Goal: Transaction & Acquisition: Purchase product/service

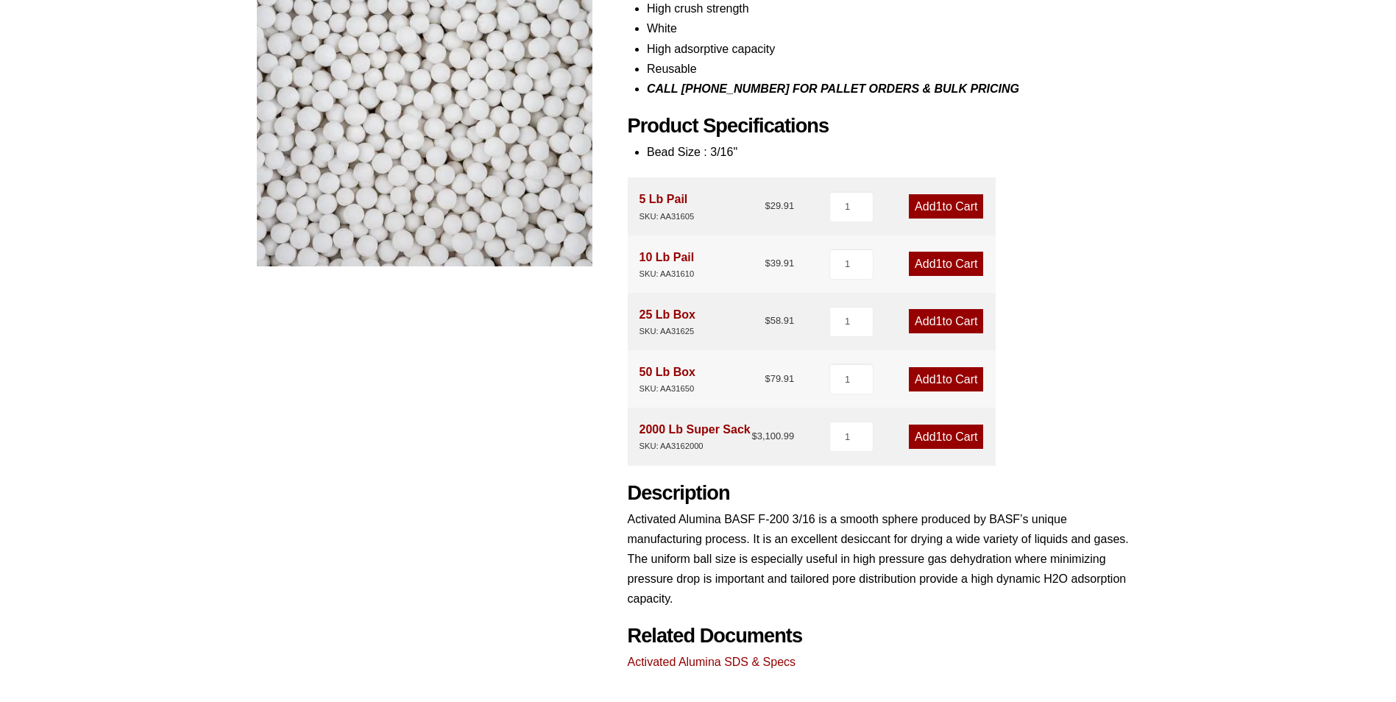
scroll to position [294, 0]
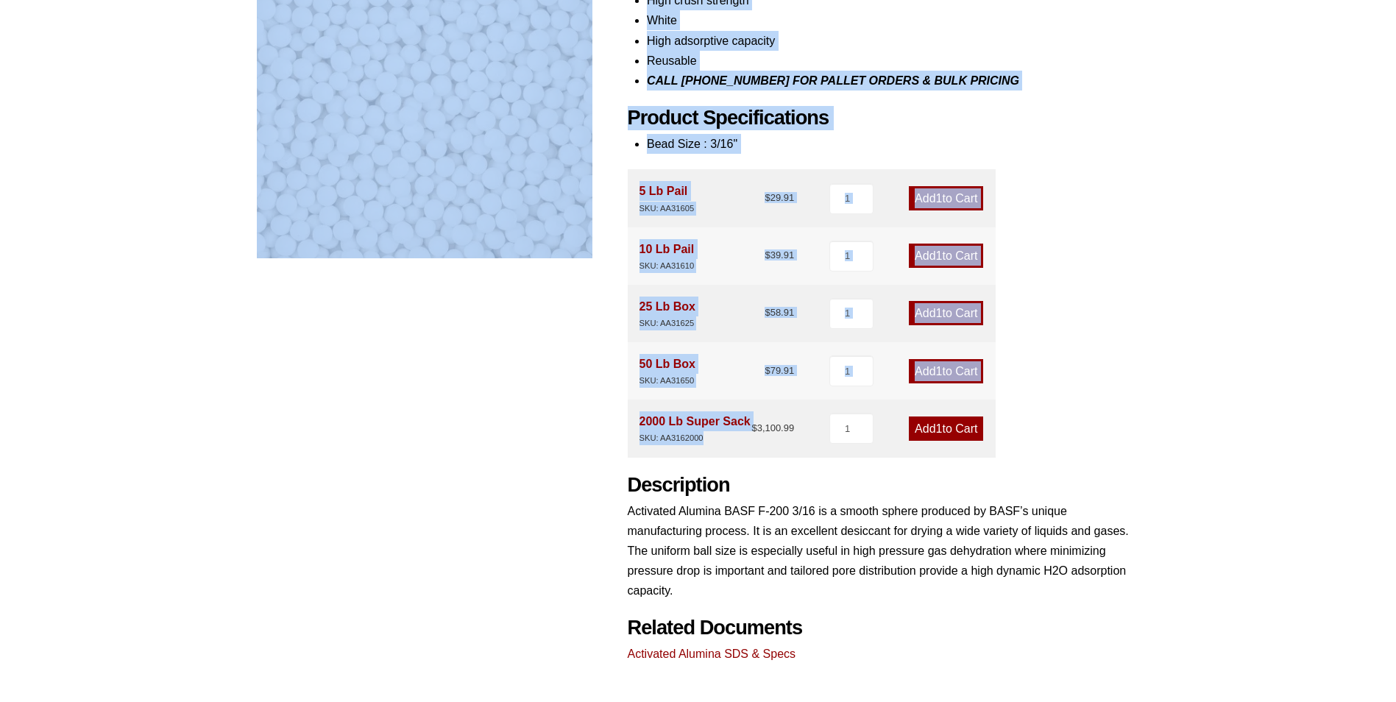
drag, startPoint x: 726, startPoint y: 445, endPoint x: 622, endPoint y: 418, distance: 107.1
click at [622, 418] on div "Activated Alumina F-200 3/16 🔍 Product Features Uniform ball size Low abrasion …" at bounding box center [698, 263] width 883 height 802
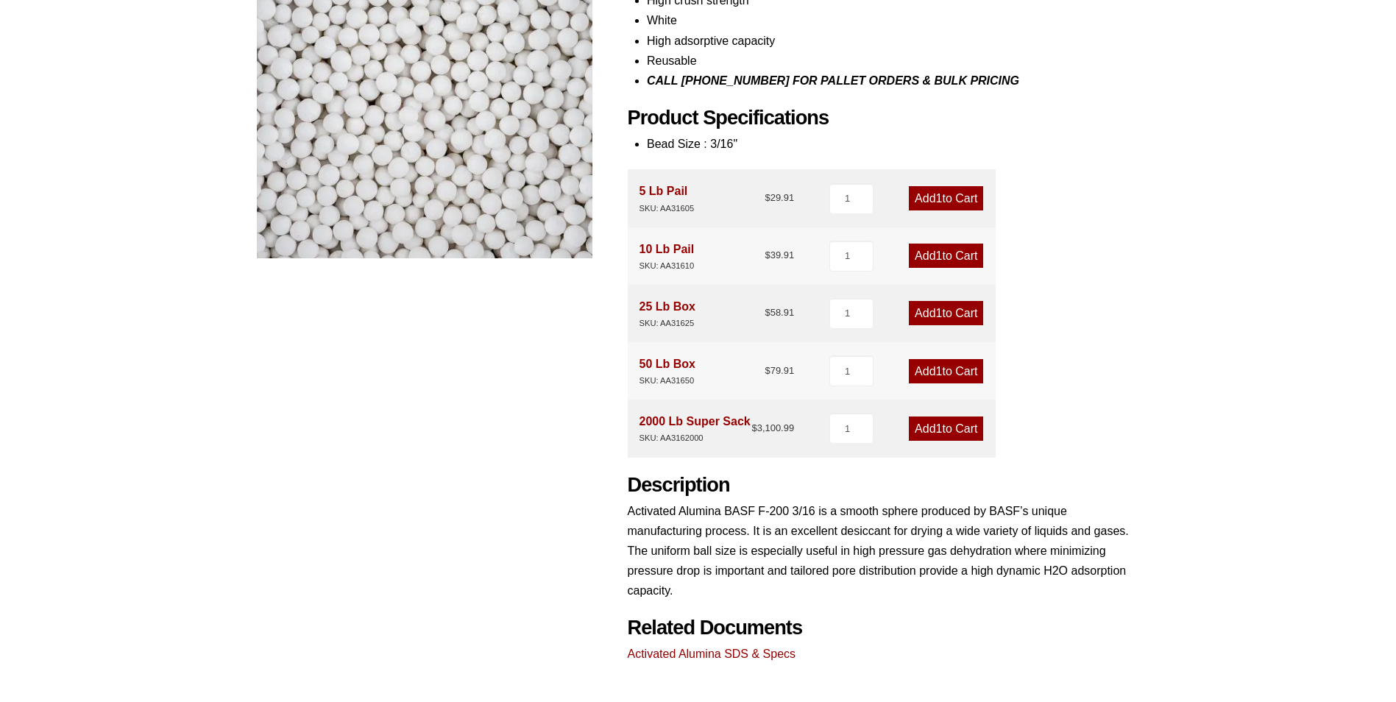
drag, startPoint x: 622, startPoint y: 418, endPoint x: 669, endPoint y: 454, distance: 59.3
click at [511, 443] on div "Activated Alumina F-200 3/16 🔍 Product Features Uniform ball size Low abrasion …" at bounding box center [698, 263] width 883 height 802
drag, startPoint x: 1053, startPoint y: 451, endPoint x: 633, endPoint y: 448, distance: 420.2
click at [633, 448] on div "Product Features Uniform ball size Low abrasion High crush strength White High …" at bounding box center [884, 294] width 512 height 742
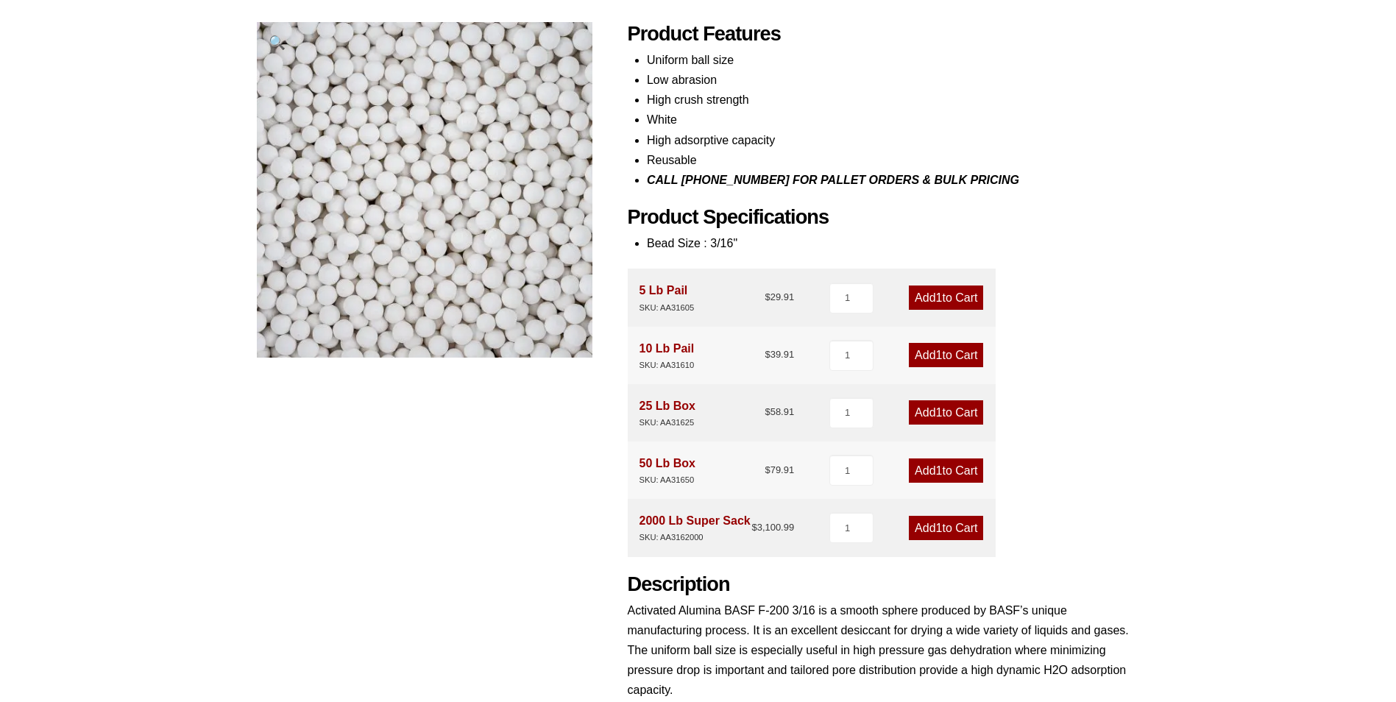
scroll to position [221, 0]
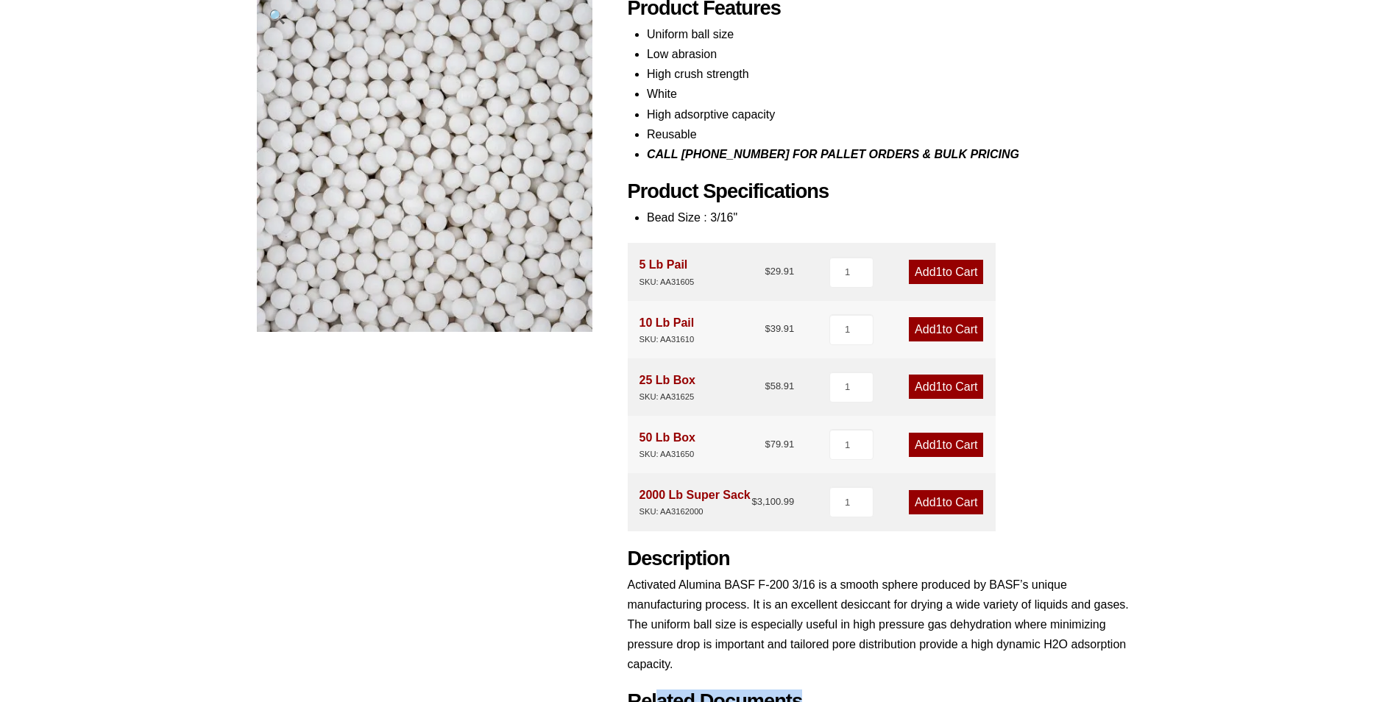
drag, startPoint x: 1063, startPoint y: 532, endPoint x: 658, endPoint y: 534, distance: 404.8
click at [658, 534] on div "Product Features Uniform ball size Low abrasion High crush strength White High …" at bounding box center [884, 367] width 512 height 742
click at [1229, 413] on div "Our website has detected that you are using an outdated browser that will preve…" at bounding box center [698, 436] width 1396 height 1314
click at [949, 500] on link "Add 1 to Cart" at bounding box center [946, 502] width 74 height 24
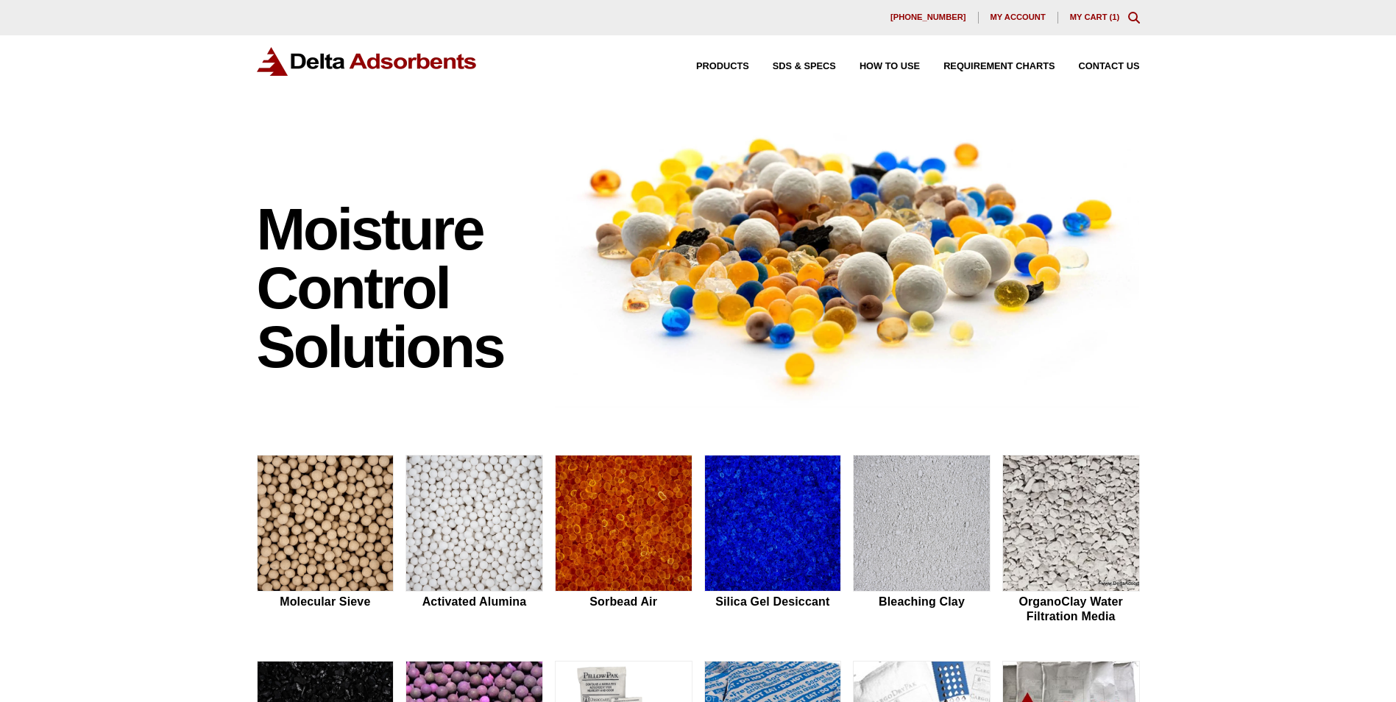
click at [1093, 13] on link "My Cart ( 1 )" at bounding box center [1095, 17] width 50 height 9
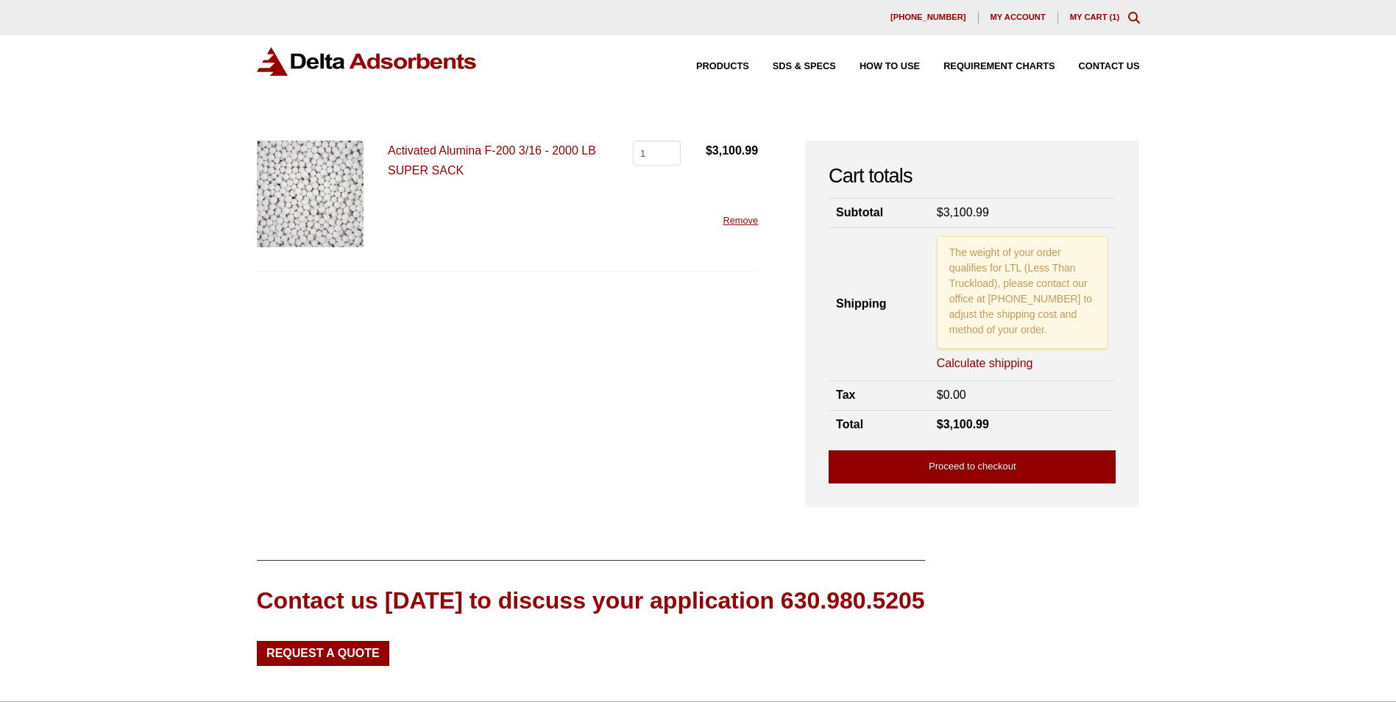
click at [969, 461] on link "Proceed to checkout" at bounding box center [972, 466] width 287 height 33
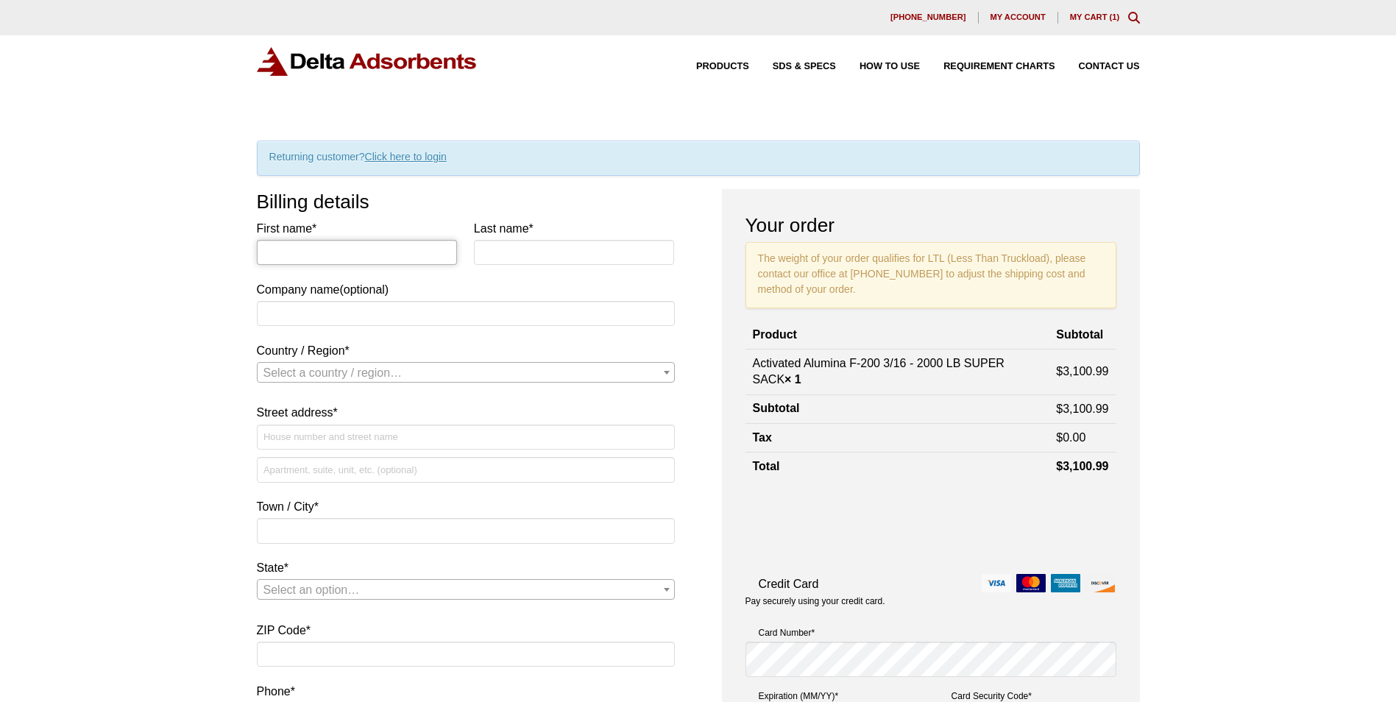
click at [316, 244] on input "First name *" at bounding box center [357, 252] width 201 height 25
type input "Kim"
type input "Welch"
type input "Transco Railway Products"
select select "US"
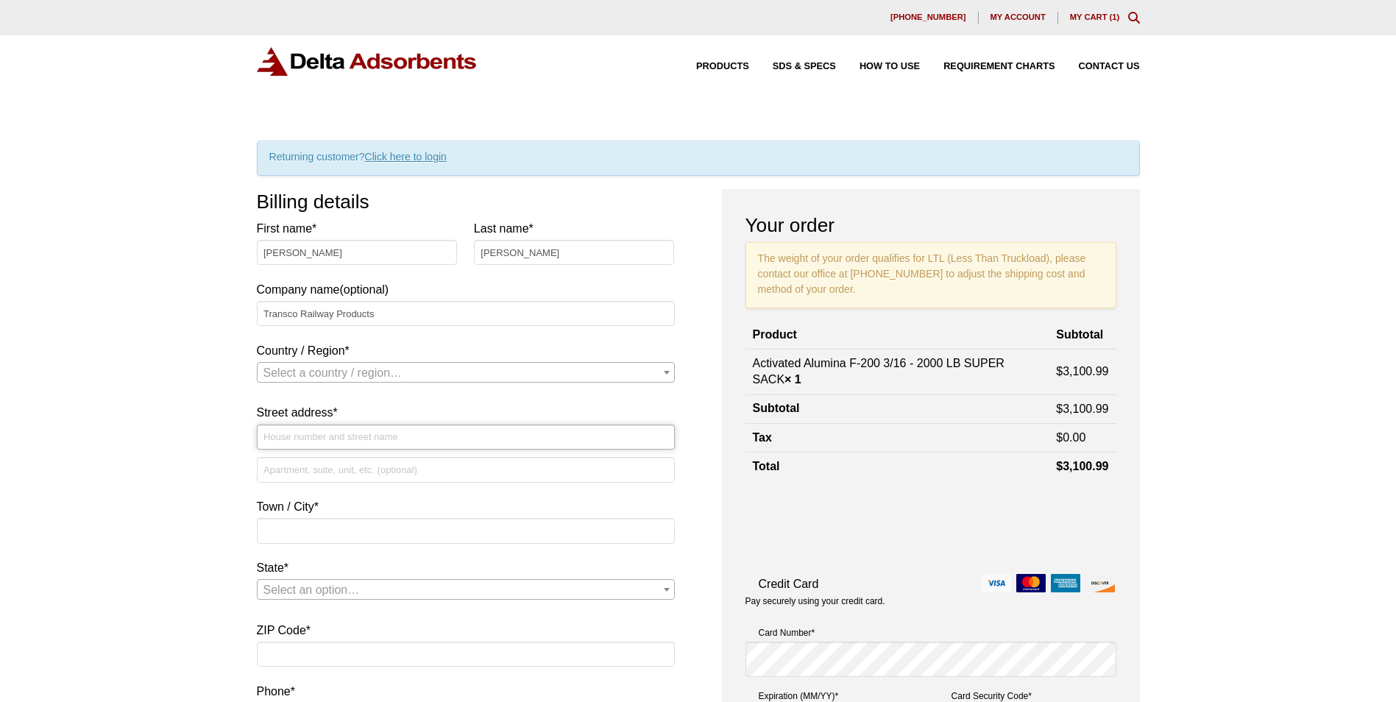
type input "733 Cunningham Dr"
type input "Sioux City"
type input "51106"
type input "17122332696"
select select "US"
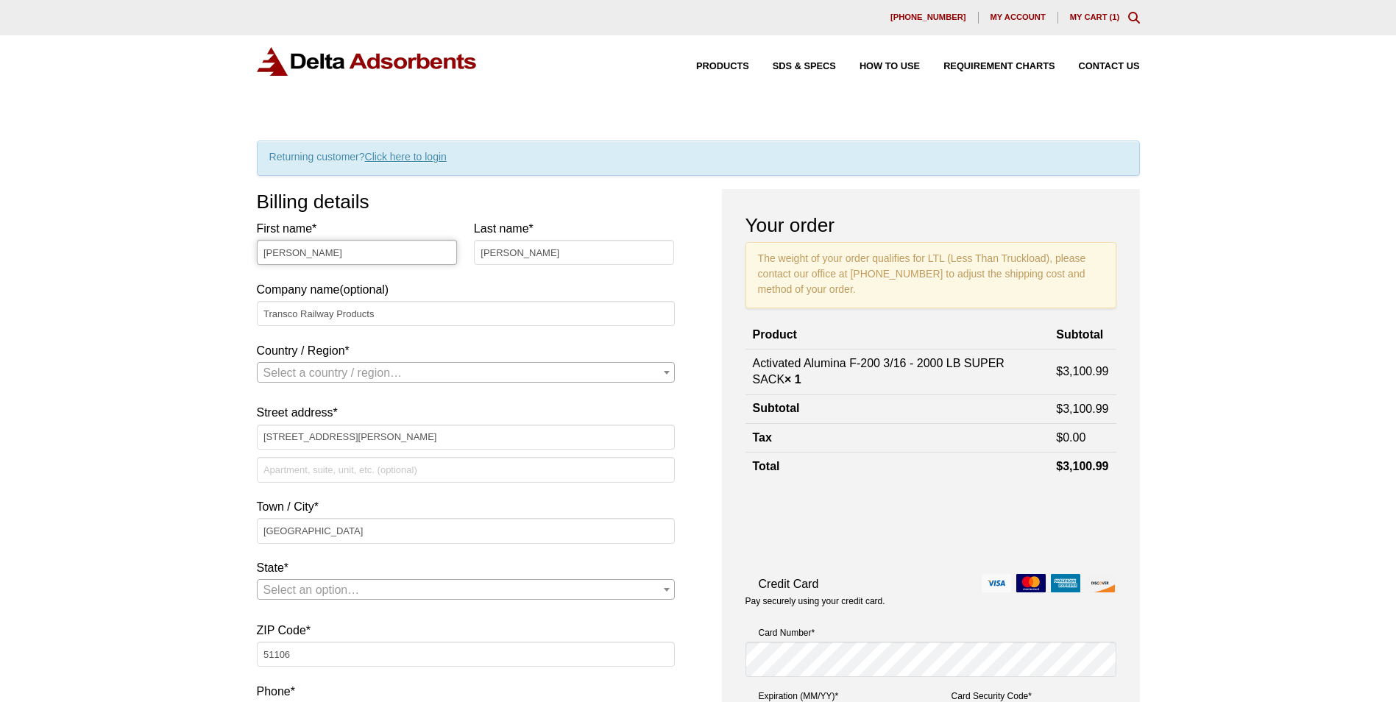
select select "IA"
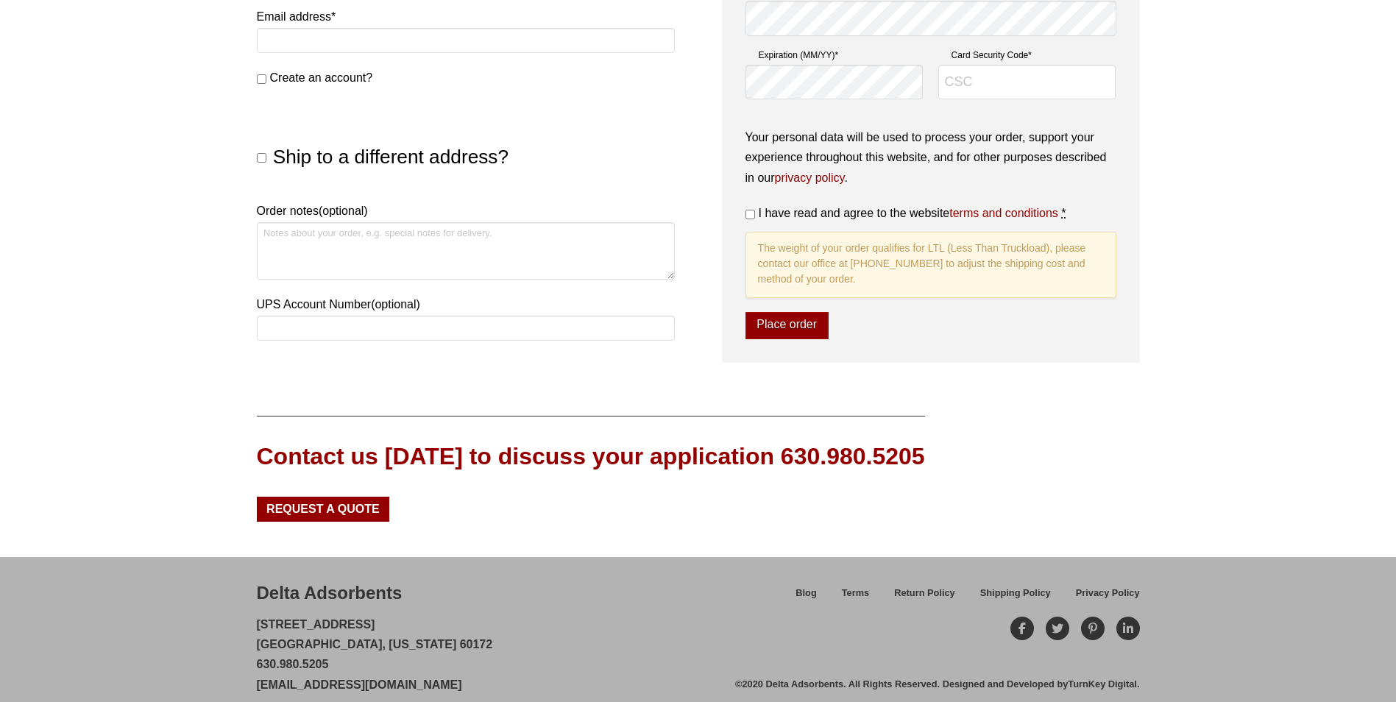
scroll to position [662, 0]
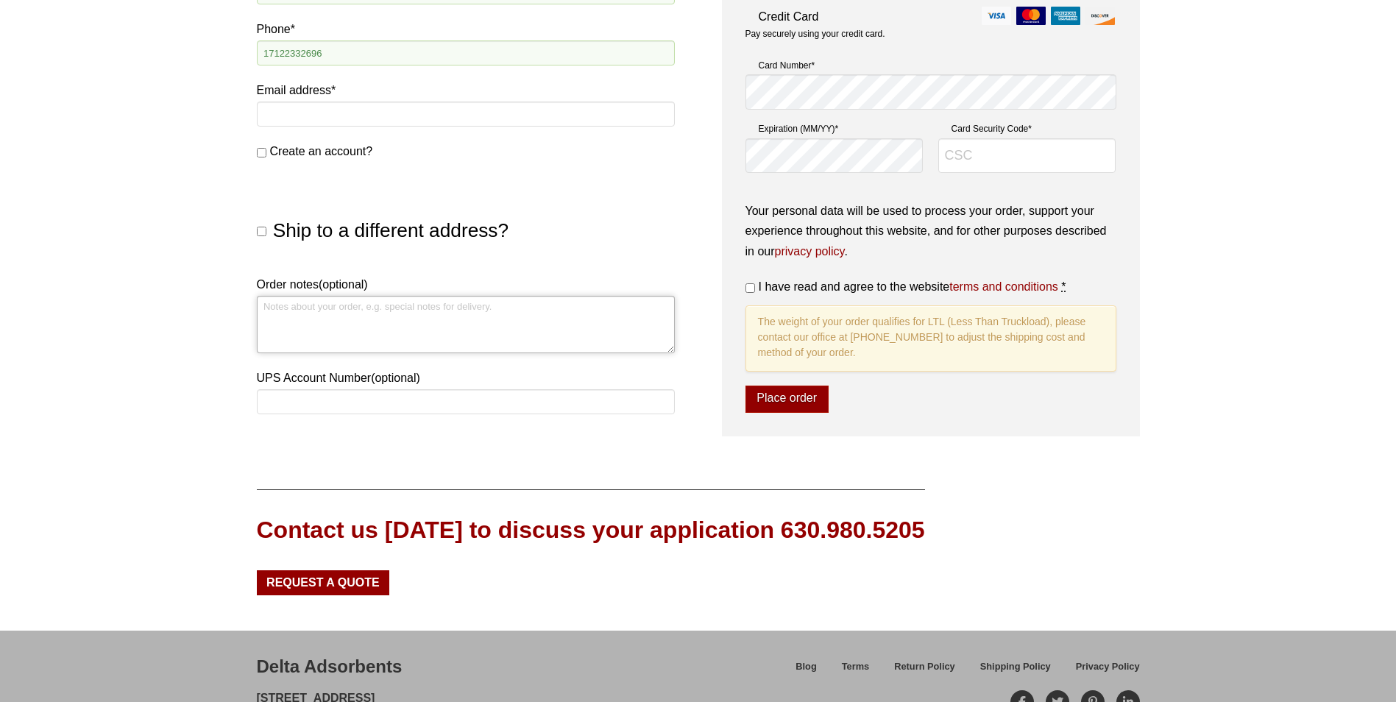
click at [300, 309] on textarea "Order notes (optional)" at bounding box center [466, 324] width 418 height 57
type textarea "Please contact Dalko"
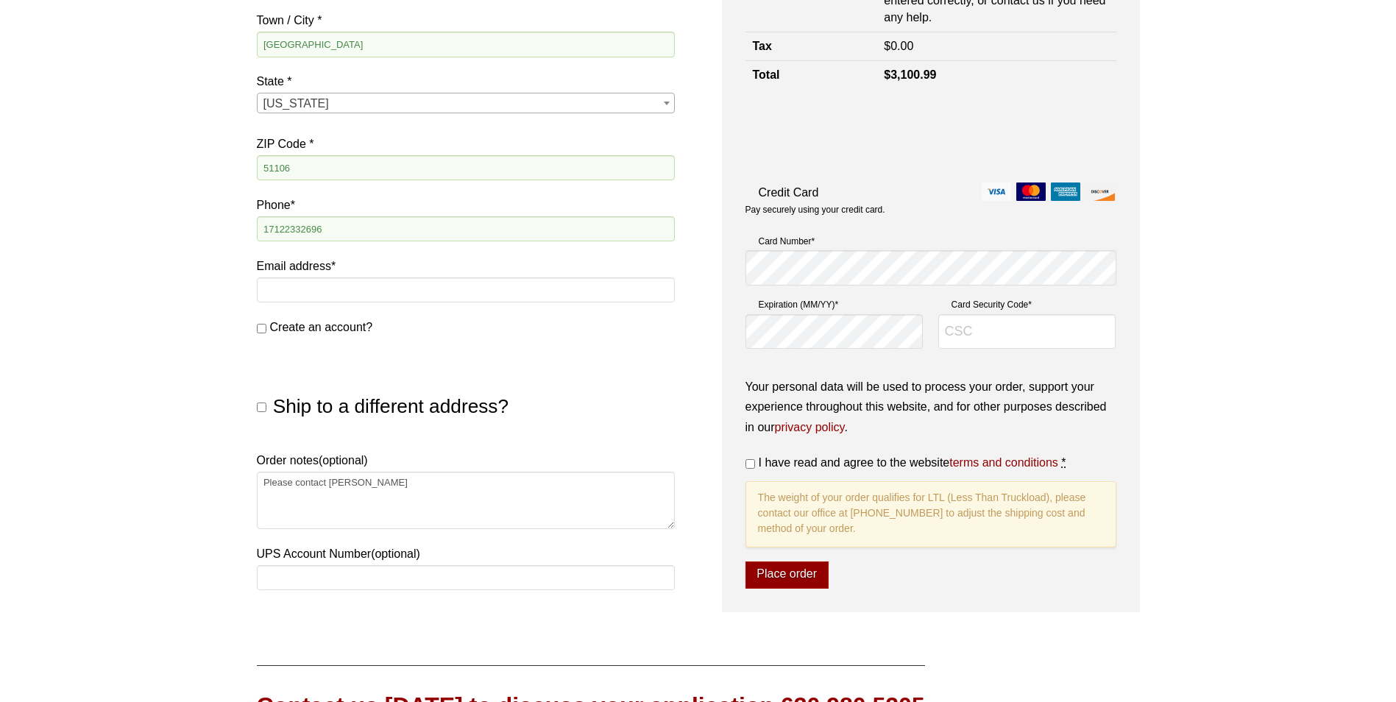
scroll to position [495, 0]
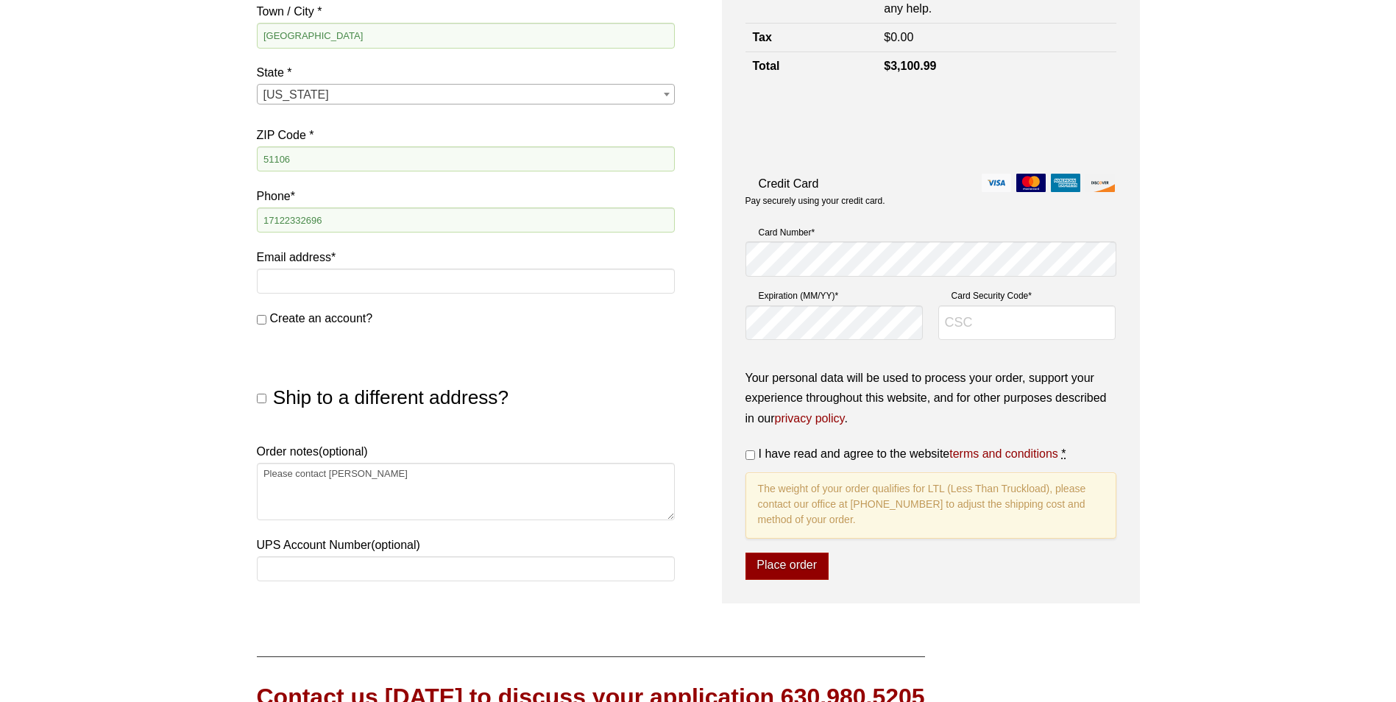
click at [750, 458] on input "I have read and agree to the website terms and conditions *" at bounding box center [751, 455] width 10 height 10
checkbox input "true"
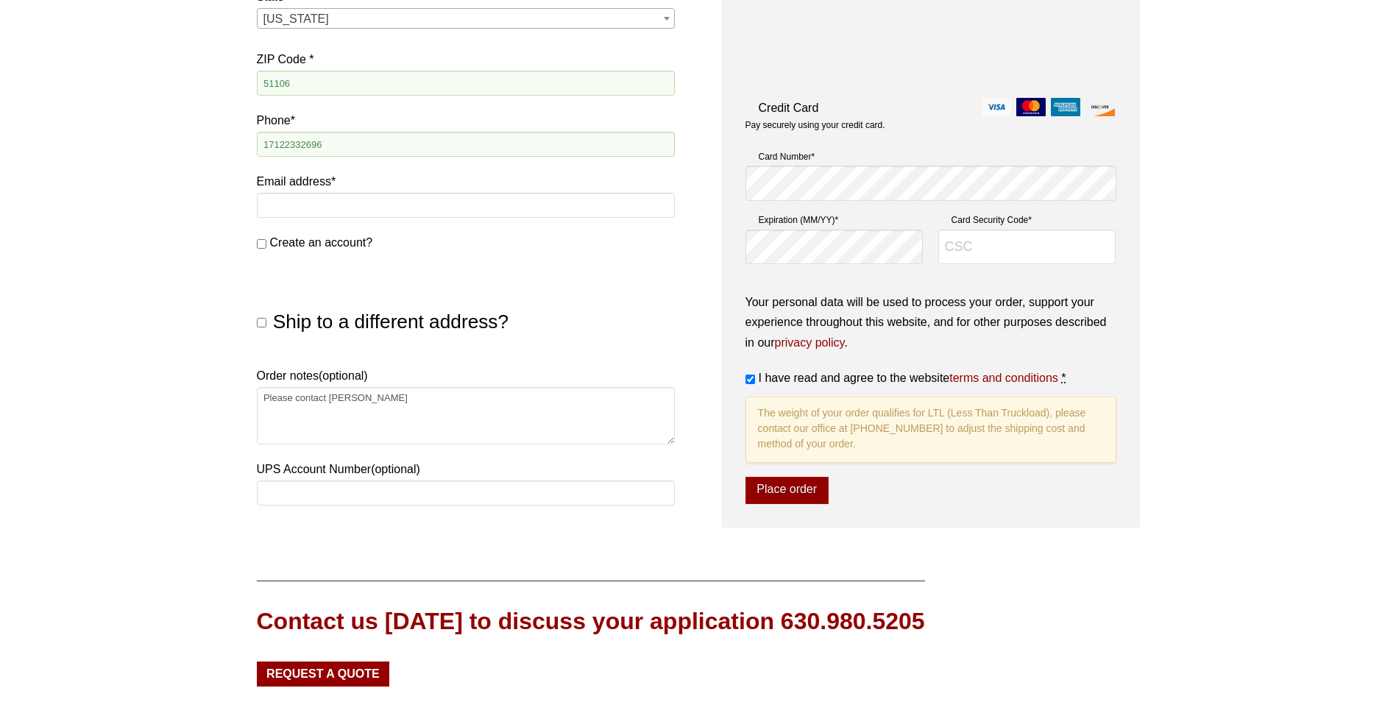
scroll to position [589, 0]
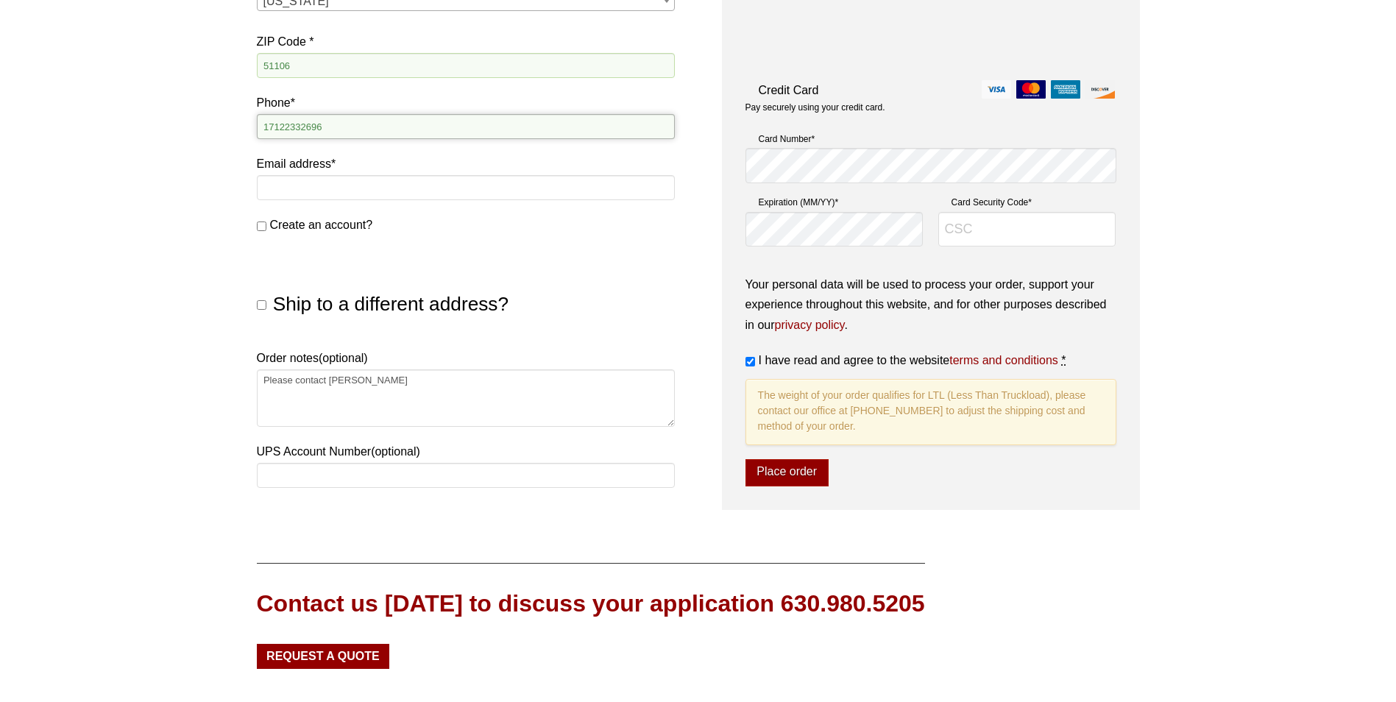
click at [334, 130] on input "17122332696" at bounding box center [466, 126] width 418 height 25
type input "1"
type input "1-712-490-7021"
click at [293, 181] on input "Email address *" at bounding box center [466, 187] width 418 height 25
type input "kim.welch@transcorailway.com"
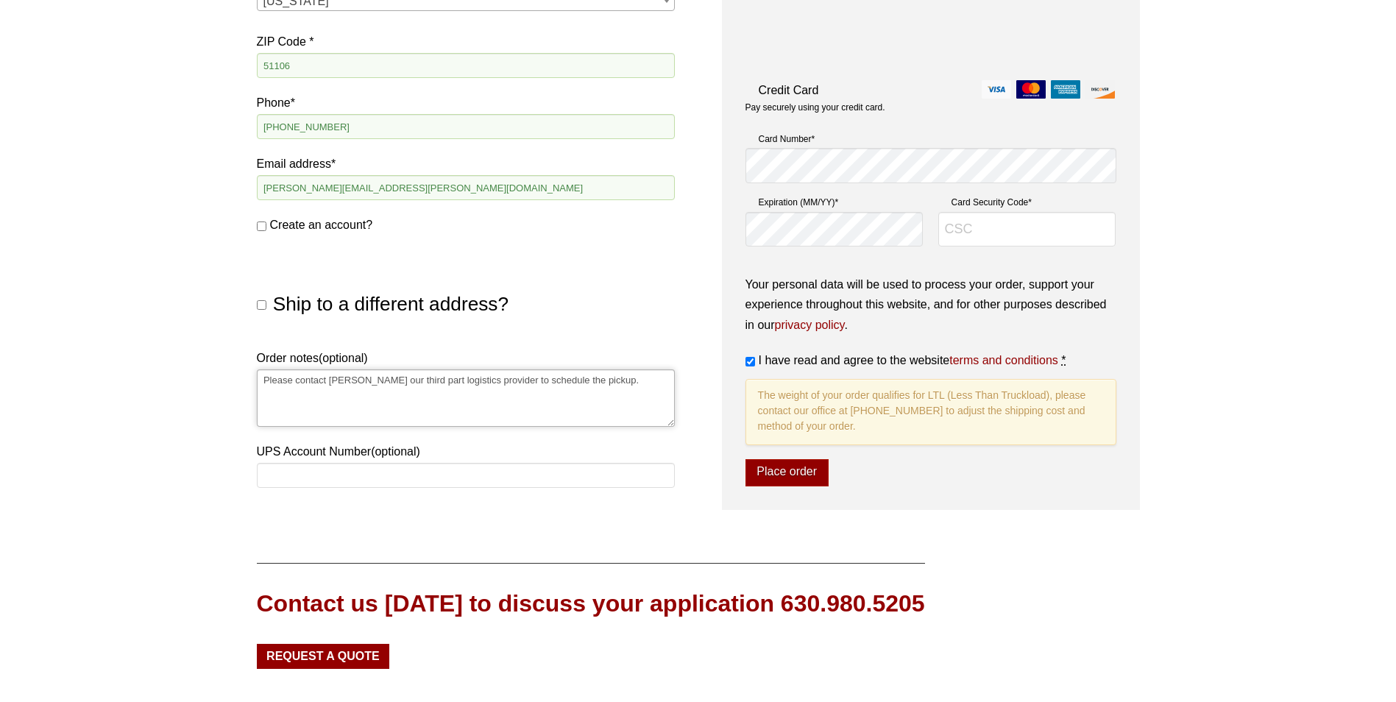
drag, startPoint x: 291, startPoint y: 395, endPoint x: 597, endPoint y: 392, distance: 306.2
click at [591, 378] on textarea "Please contact Dalko our third part logistics provider to schedule the pickup." at bounding box center [466, 397] width 418 height 57
paste textarea "For all shipments over 70 pounds which Transco is responsible for the freight c…"
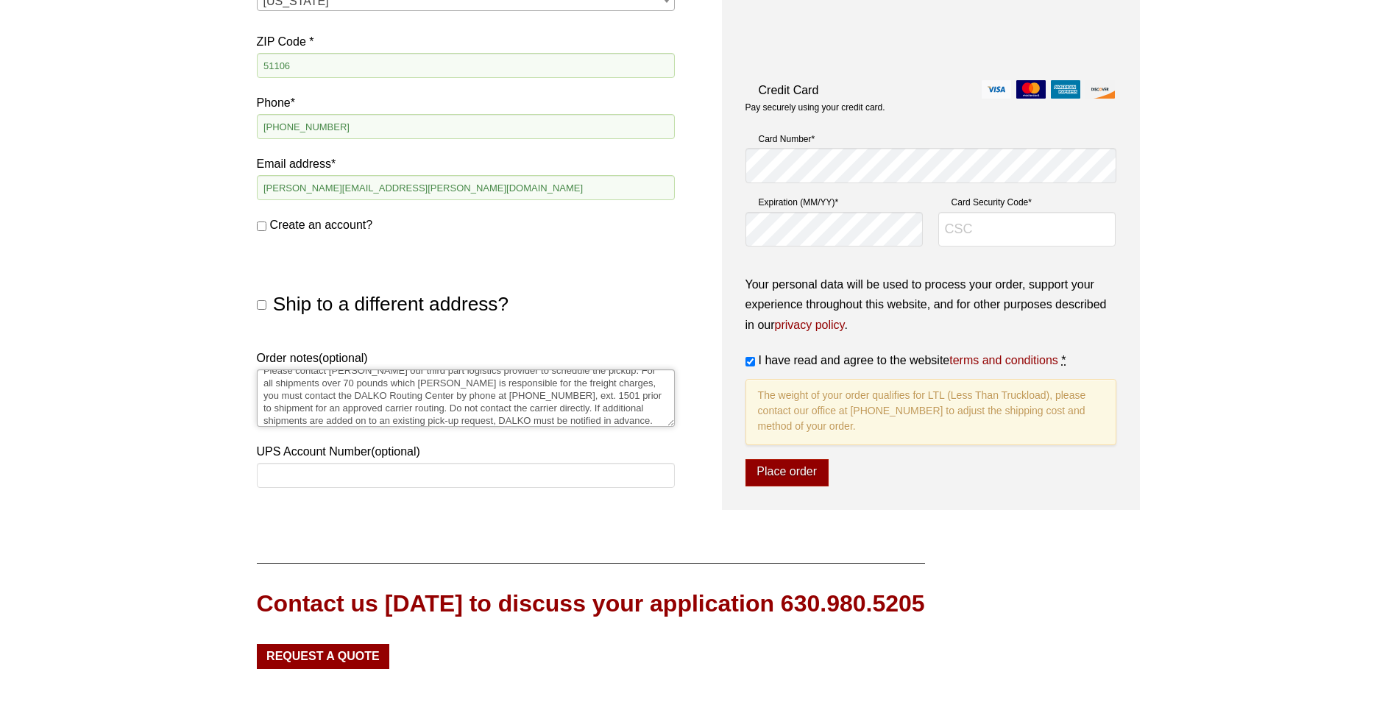
scroll to position [0, 0]
drag, startPoint x: 310, startPoint y: 406, endPoint x: 586, endPoint y: 375, distance: 277.8
click at [586, 375] on textarea "Please contact Dalko our third part logistics provider to schedule the pickup. …" at bounding box center [466, 397] width 418 height 57
drag, startPoint x: 492, startPoint y: 418, endPoint x: 300, endPoint y: 400, distance: 192.9
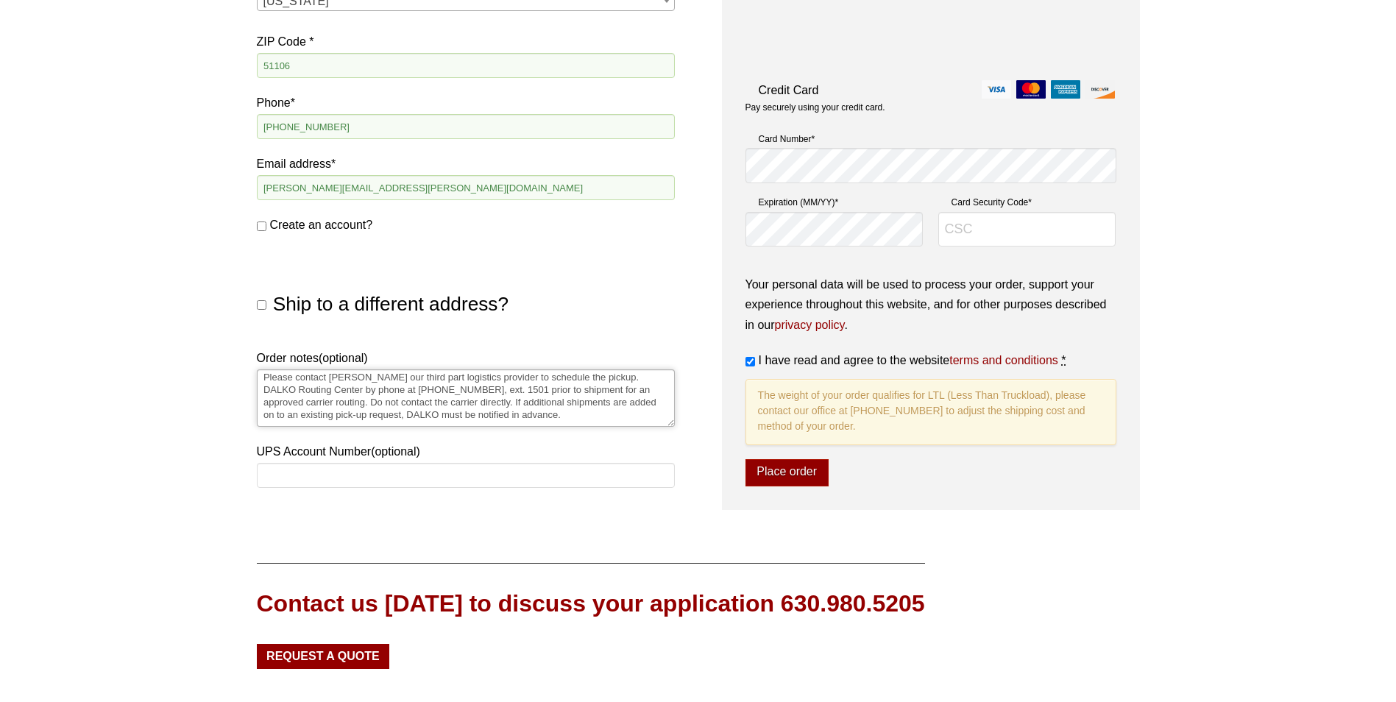
click at [300, 400] on textarea "Please contact Dalko our third part logistics provider to schedule the pickup. …" at bounding box center [466, 397] width 418 height 57
click at [384, 417] on textarea "Please contact Dalko our third part logistics provider to schedule the pickup. …" at bounding box center [466, 397] width 418 height 57
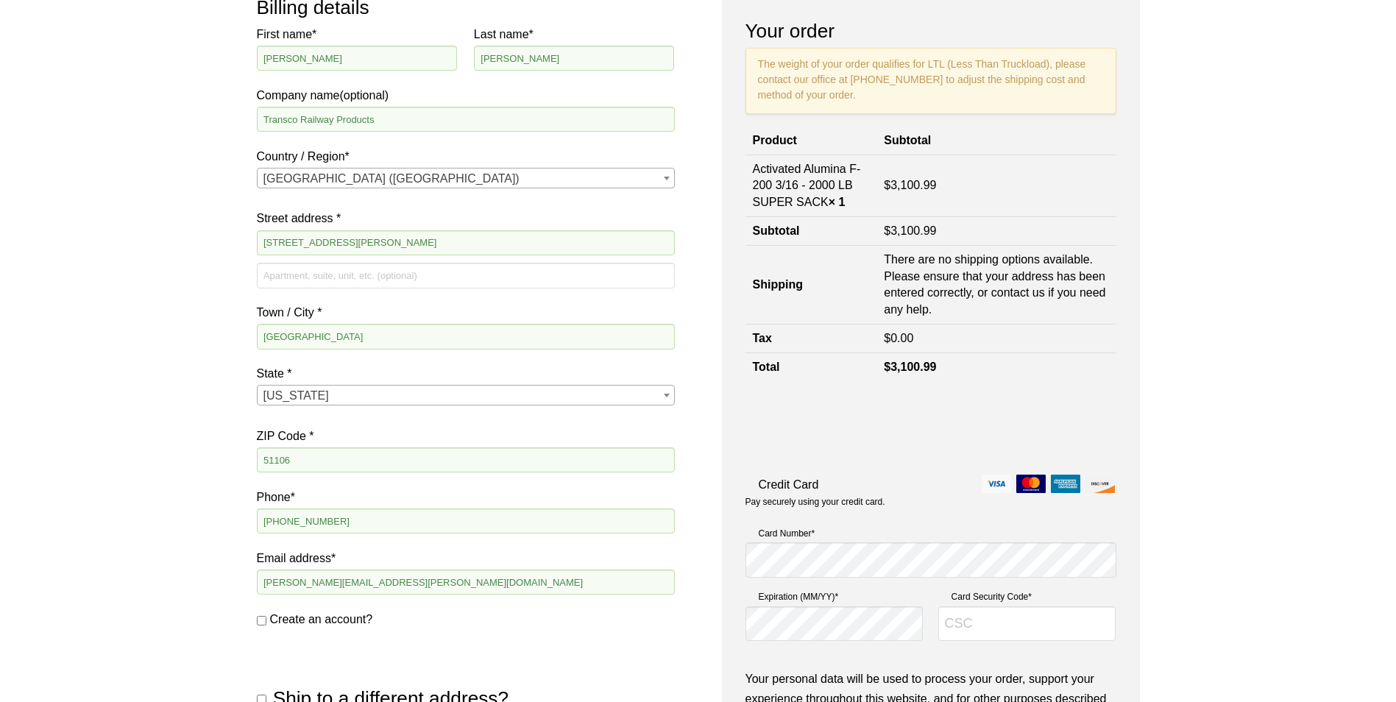
scroll to position [221, 0]
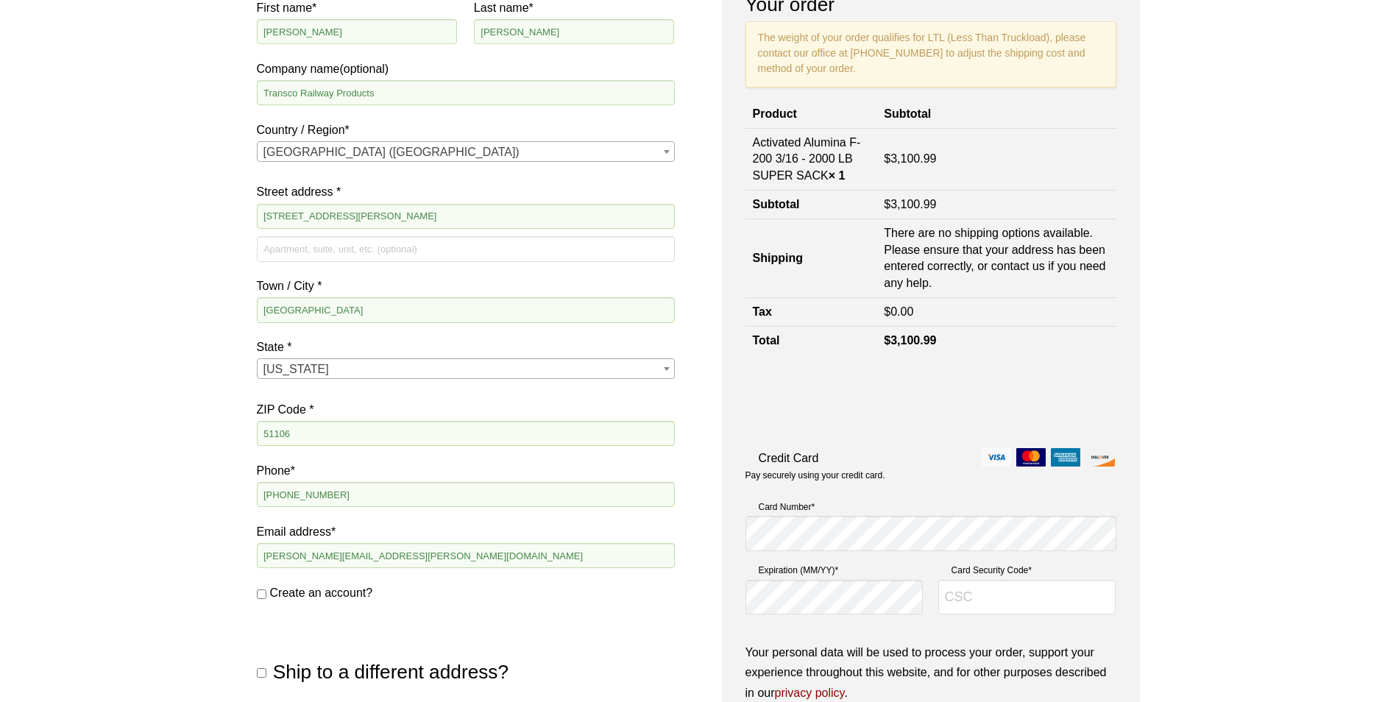
type textarea "Please contact Dalko our third part logistics provider to schedule the pickup. …"
click at [358, 216] on input "733 Cunningham Dr" at bounding box center [466, 216] width 418 height 25
type input "733 Cunningham Drive"
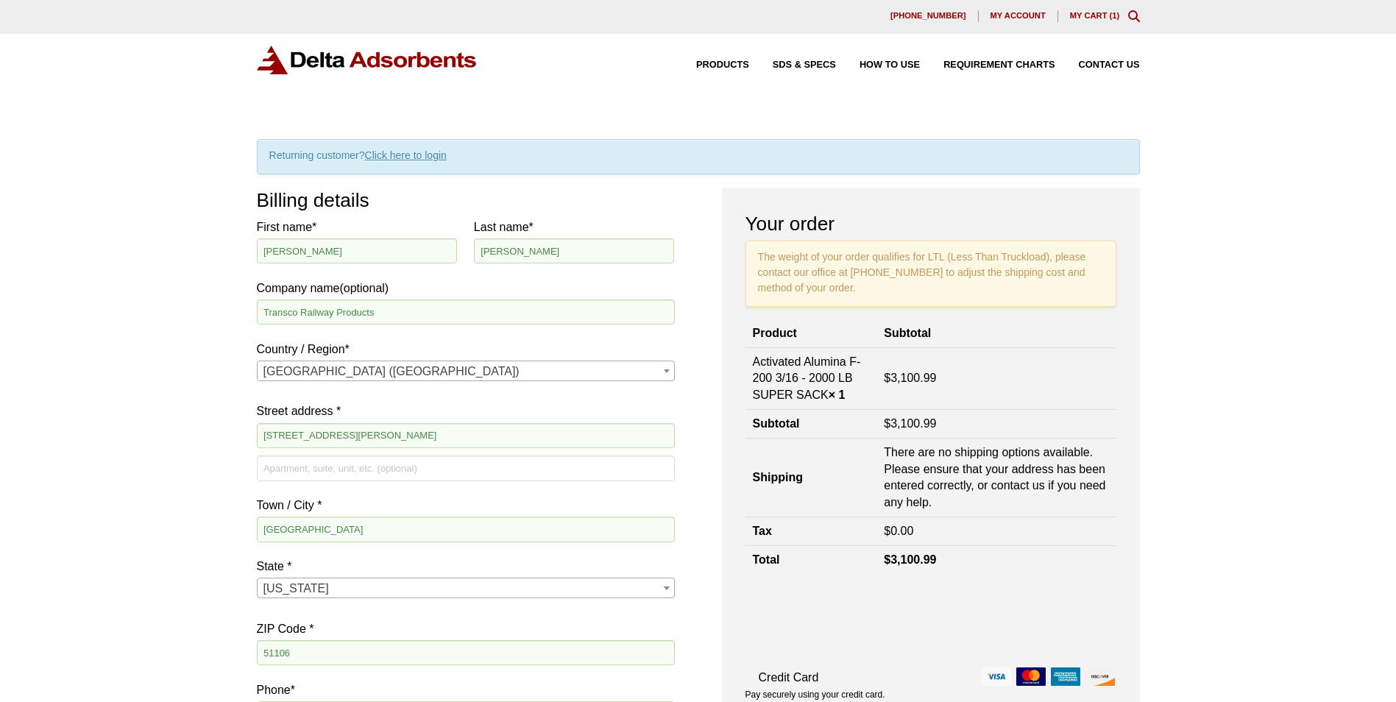
scroll to position [0, 0]
drag, startPoint x: 515, startPoint y: 68, endPoint x: 333, endPoint y: 64, distance: 182.6
click at [333, 64] on div "Products SDS & SPECS How to Use Requirement Charts Contact Us" at bounding box center [698, 61] width 883 height 29
drag, startPoint x: 333, startPoint y: 64, endPoint x: 458, endPoint y: 98, distance: 130.3
click at [458, 98] on div "Products SDS & SPECS How to Use Requirement Charts Contact Us" at bounding box center [698, 73] width 1396 height 76
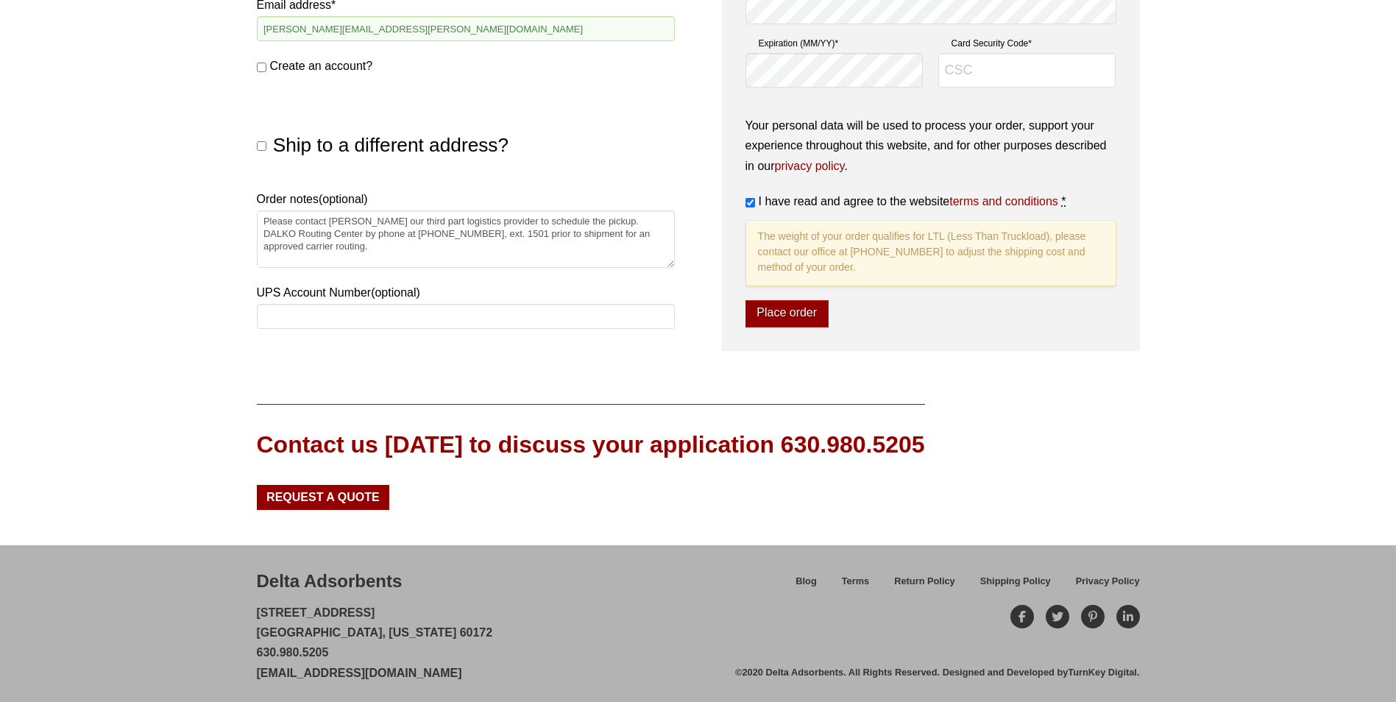
scroll to position [752, 0]
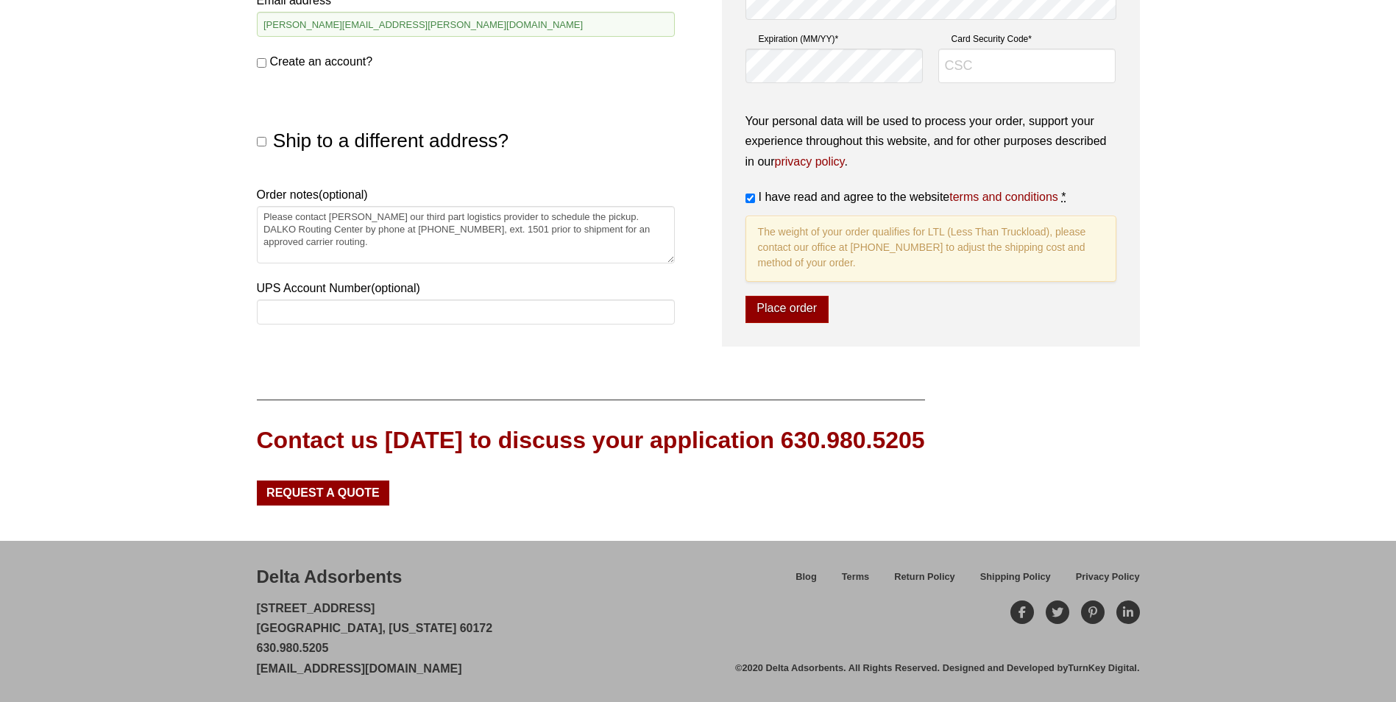
drag, startPoint x: 327, startPoint y: 651, endPoint x: 243, endPoint y: 608, distance: 94.1
click at [243, 608] on div "Delta Adsorbents 28 Congress Circle W. Roselle, Illinois 60172 630.980.5205 cus…" at bounding box center [698, 621] width 1396 height 160
drag, startPoint x: 243, startPoint y: 608, endPoint x: 271, endPoint y: 607, distance: 28.0
copy p "28 Congress Circle W. Roselle, Illinois 60172 630.980.5205"
drag, startPoint x: 482, startPoint y: 669, endPoint x: 256, endPoint y: 678, distance: 226.1
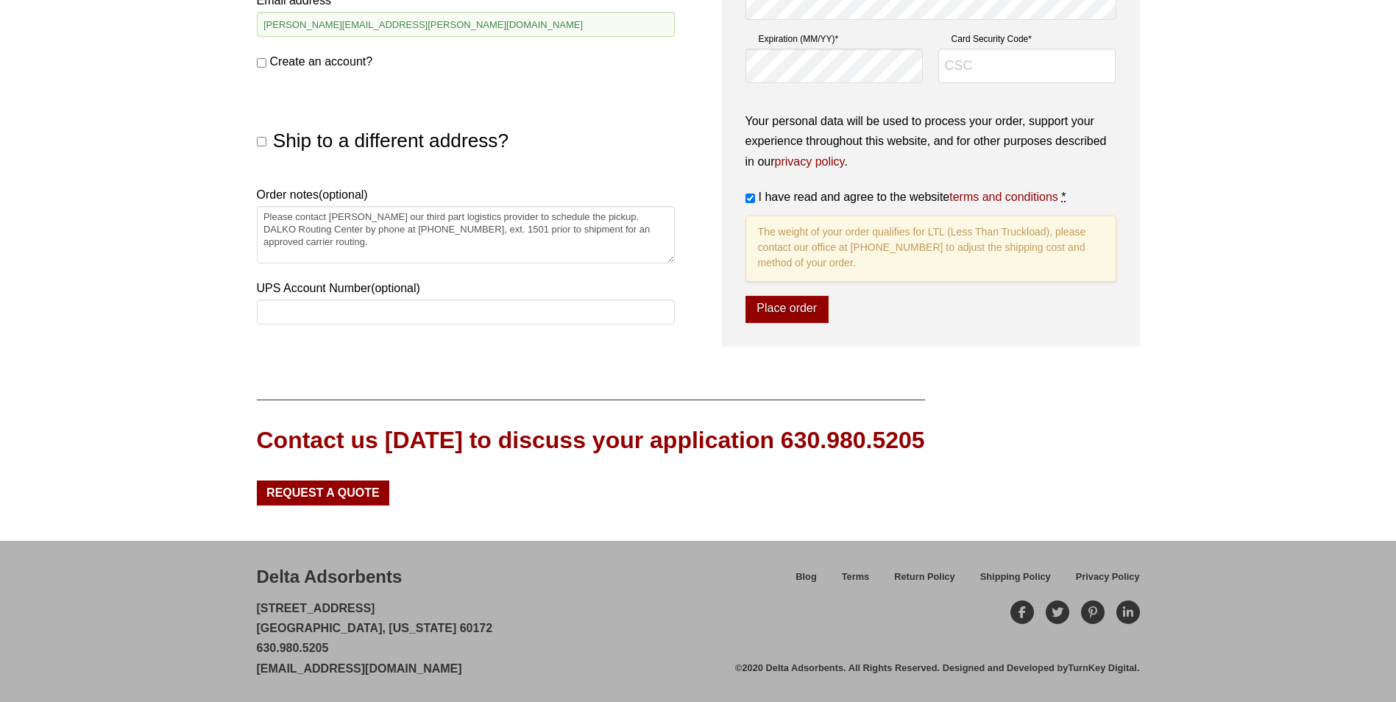
click at [257, 678] on div "Delta Adsorbents 28 Congress Circle W. Roselle, Illinois 60172 630.980.5205 cus…" at bounding box center [496, 620] width 479 height 113
drag, startPoint x: 256, startPoint y: 678, endPoint x: 280, endPoint y: 670, distance: 25.6
copy link "[EMAIL_ADDRESS][DOMAIN_NAME]"
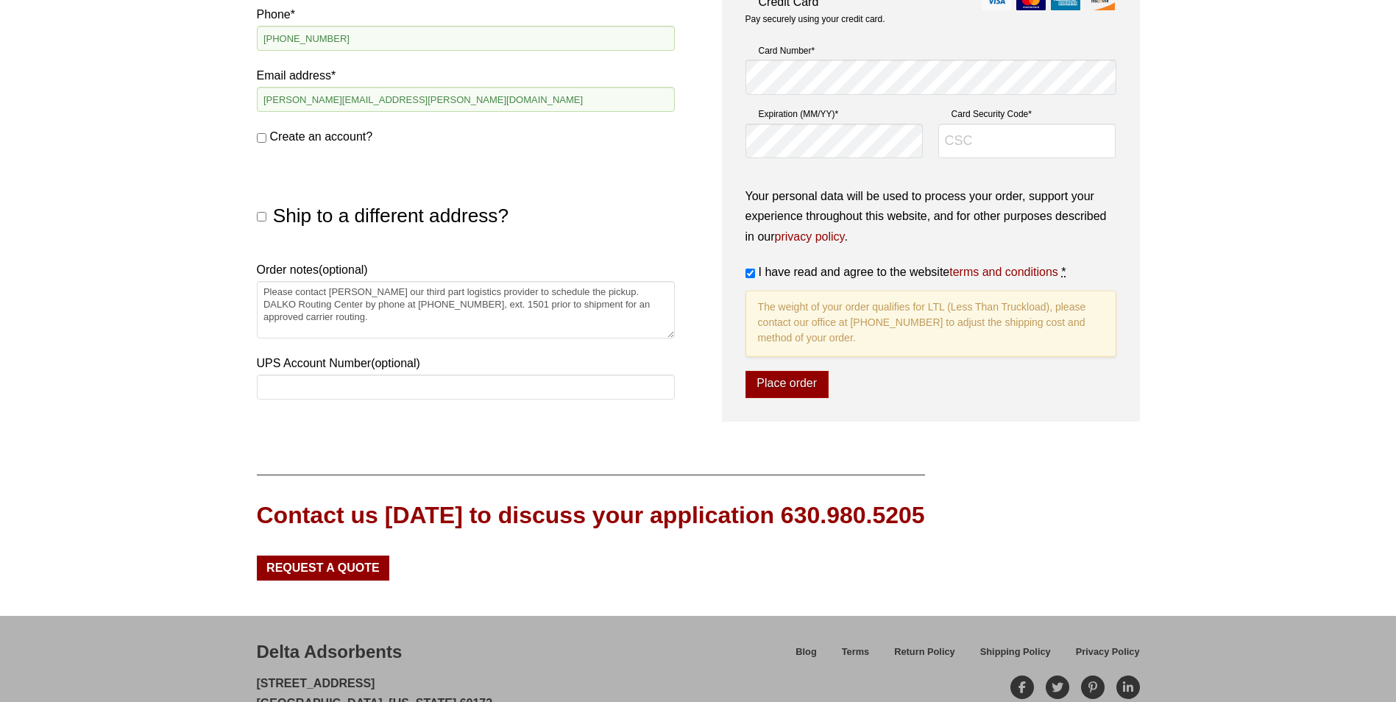
scroll to position [679, 0]
click at [314, 316] on textarea "Please contact Dalko our third part logistics provider to schedule the pickup. …" at bounding box center [466, 308] width 418 height 57
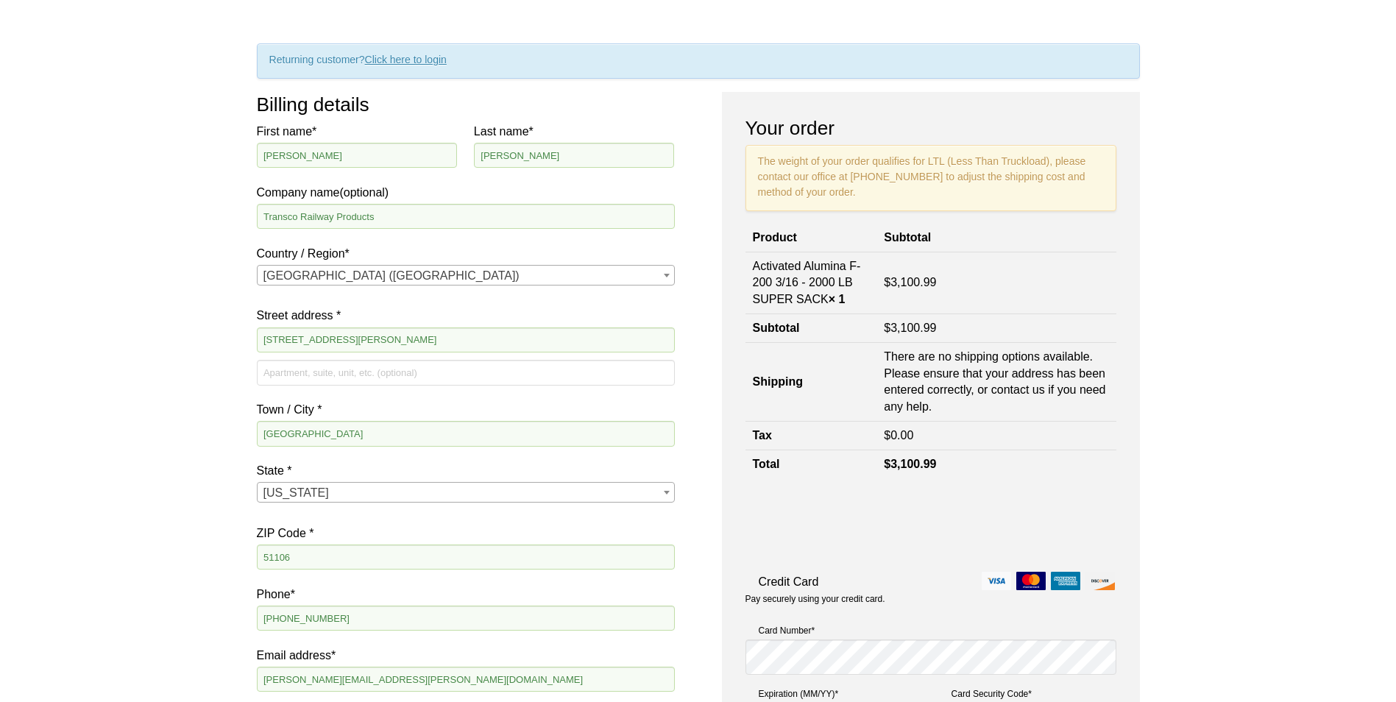
scroll to position [0, 0]
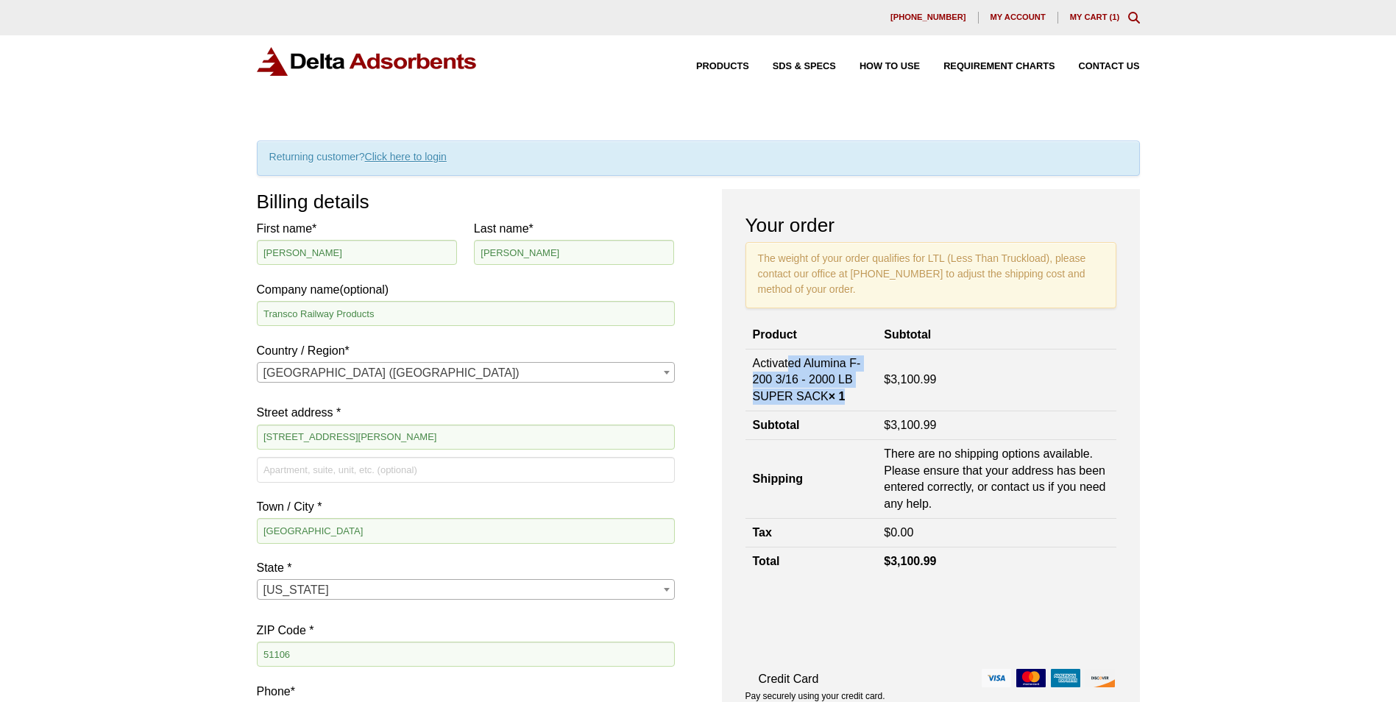
drag, startPoint x: 863, startPoint y: 400, endPoint x: 750, endPoint y: 361, distance: 118.9
click at [750, 361] on td "Activated Alumina F-200 3/16 - 2000 LB SUPER SACK × 1" at bounding box center [812, 380] width 132 height 62
drag, startPoint x: 750, startPoint y: 361, endPoint x: 776, endPoint y: 361, distance: 26.5
copy td "Activated Alumina F-200 3/16 - 2000 LB SUPER SACK × 1"
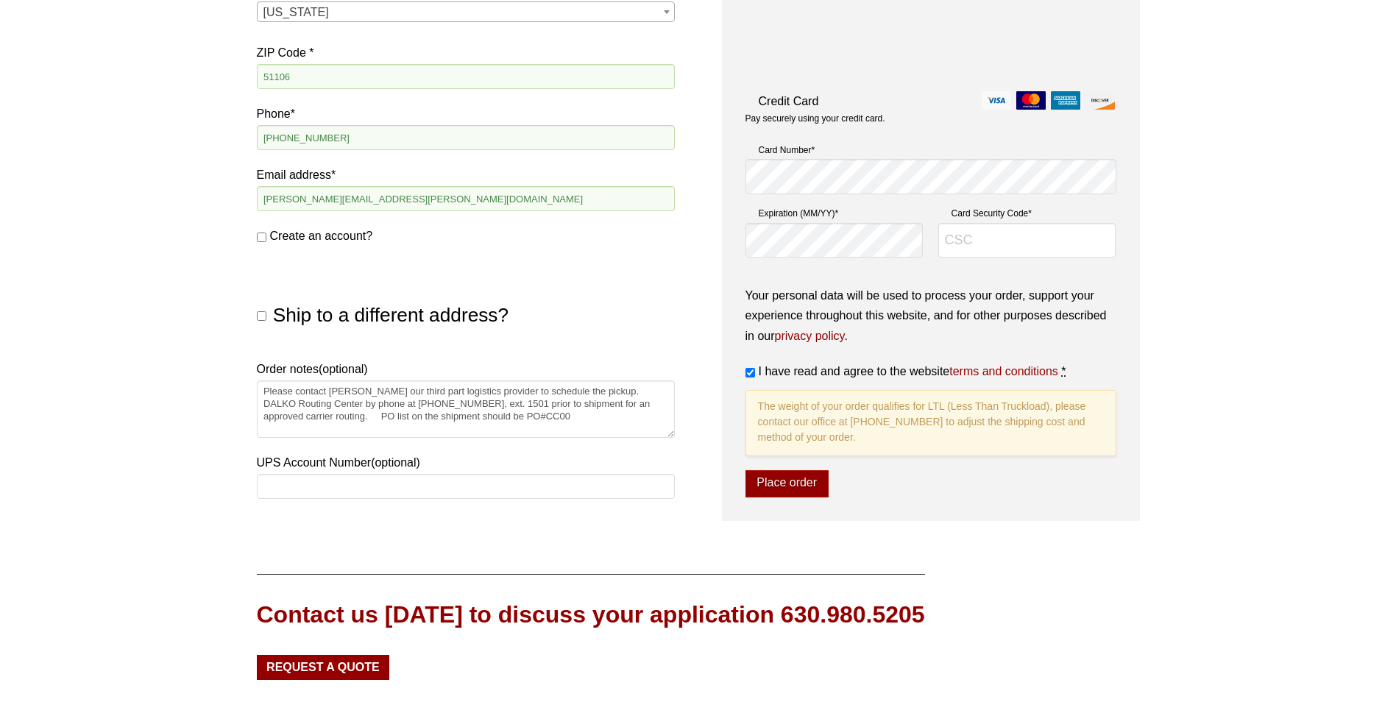
scroll to position [589, 0]
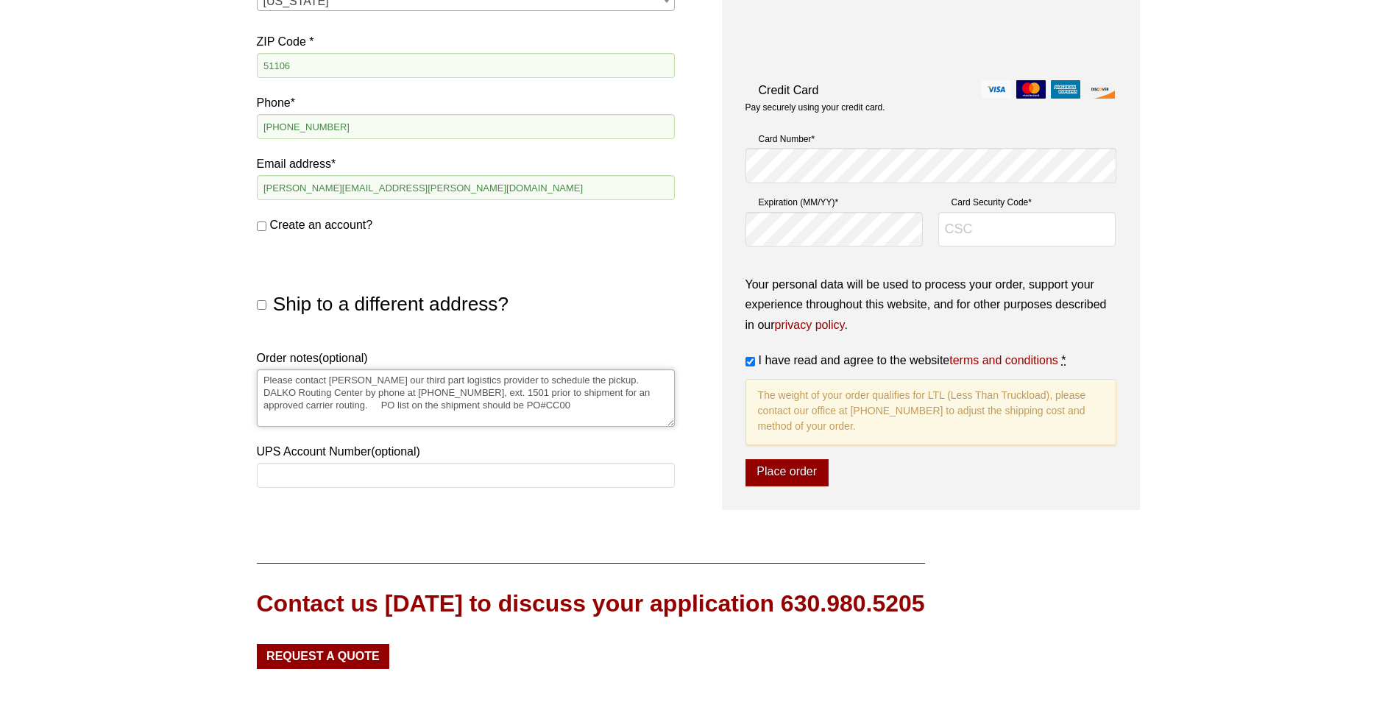
click at [500, 403] on textarea "Please contact Dalko our third part logistics provider to schedule the pickup. …" at bounding box center [466, 397] width 418 height 57
drag, startPoint x: 450, startPoint y: 404, endPoint x: 310, endPoint y: 406, distance: 139.8
click at [310, 406] on textarea "Please contact Dalko our third part logistics provider to schedule the pickup. …" at bounding box center [466, 397] width 418 height 57
click at [308, 404] on textarea "Please contact Dalko our third part logistics provider to schedule the pickup. …" at bounding box center [466, 397] width 418 height 57
type textarea "Please contact Dalko our third part logistics provider to schedule the pickup. …"
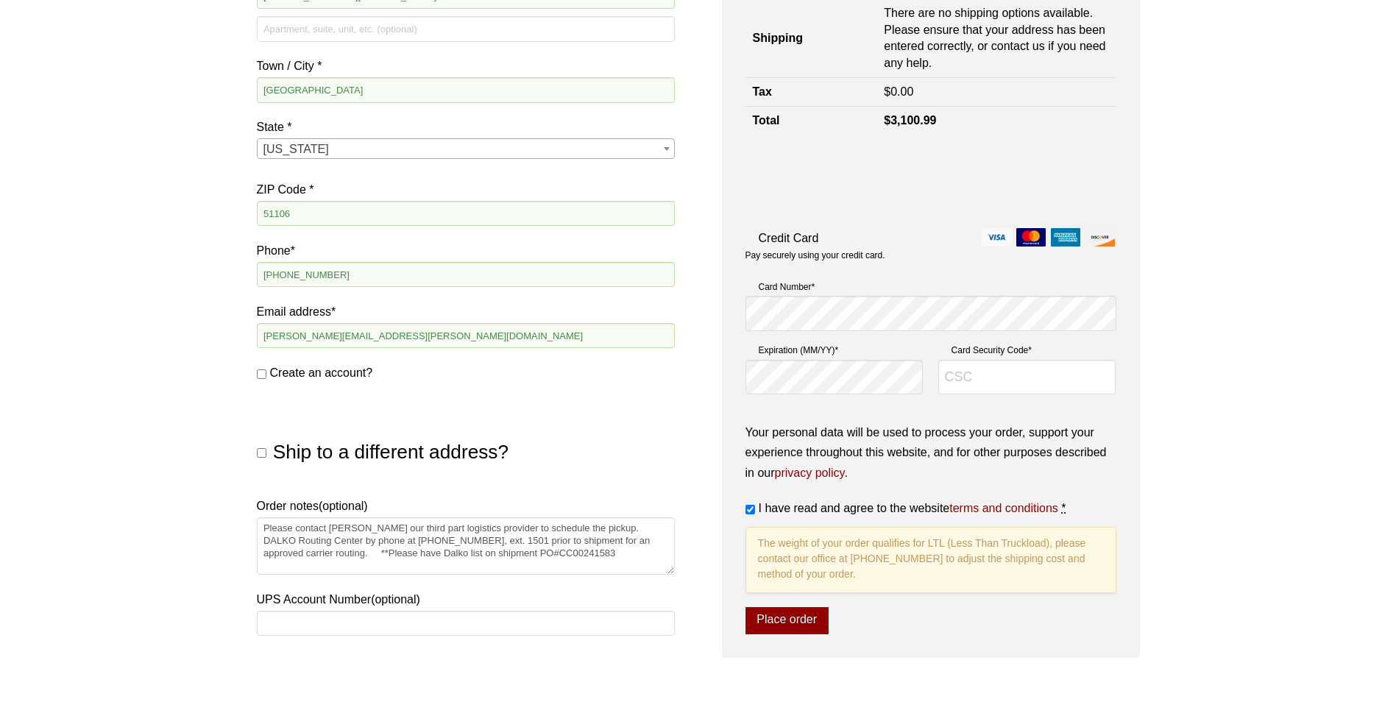
scroll to position [442, 0]
